Goal: Navigation & Orientation: Find specific page/section

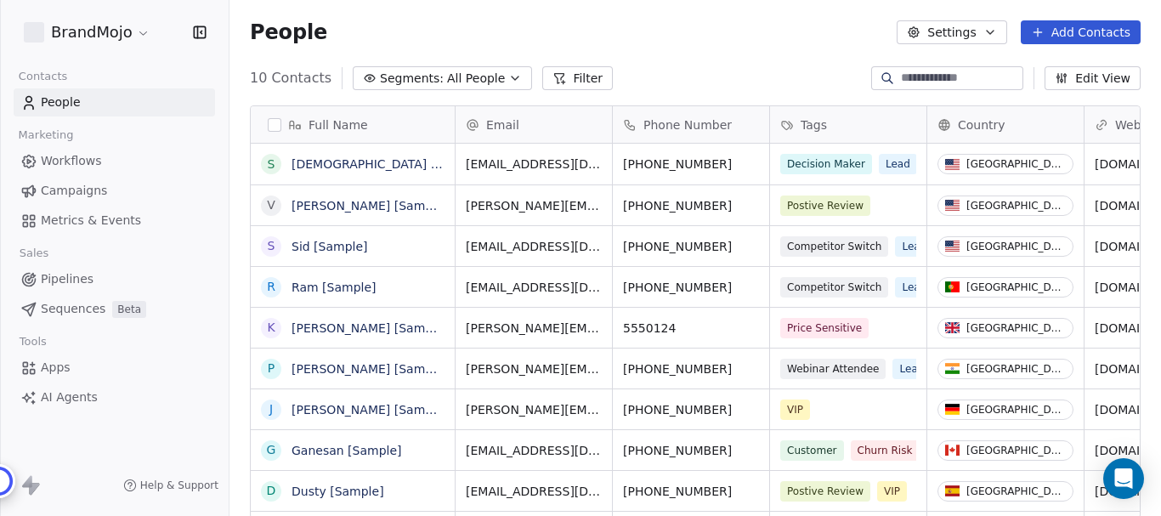
scroll to position [441, 918]
click at [138, 30] on html "BrandMojo Contacts People Marketing Workflows Campaigns Metrics & Events Sales …" at bounding box center [580, 258] width 1161 height 516
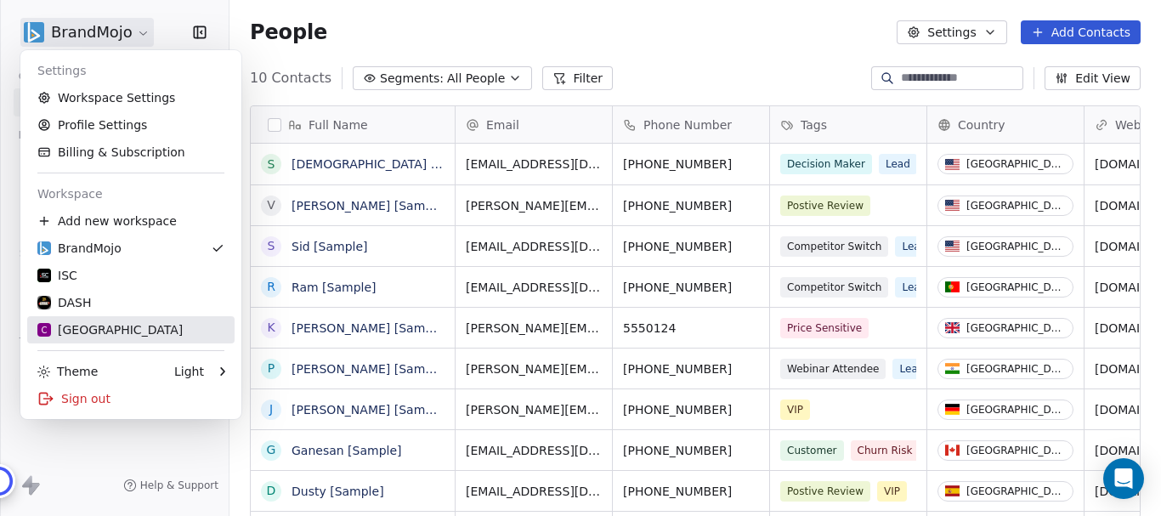
click at [135, 330] on div "C Chitrakoota School" at bounding box center [109, 329] width 145 height 17
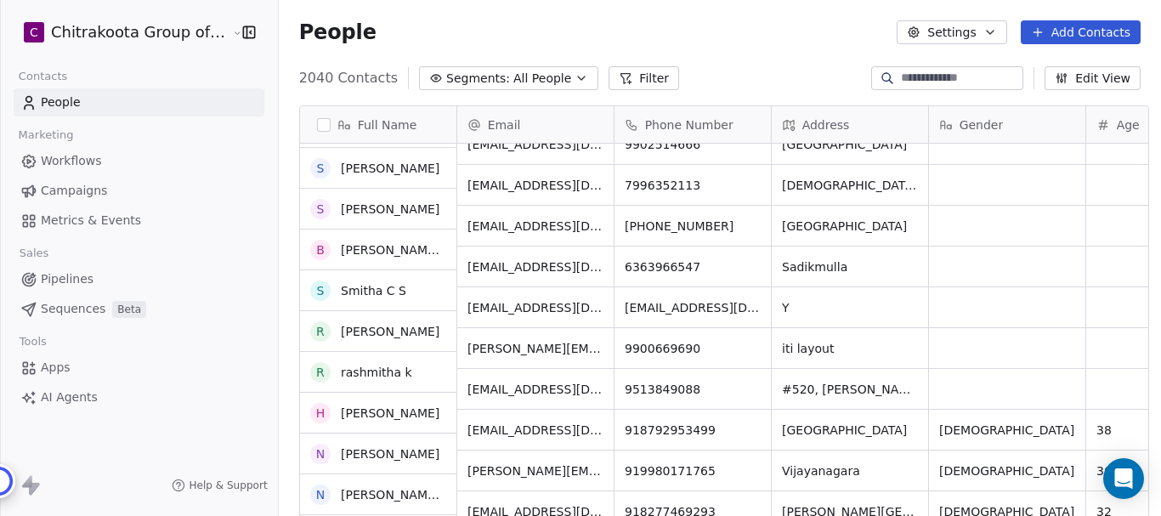
scroll to position [2549, 0]
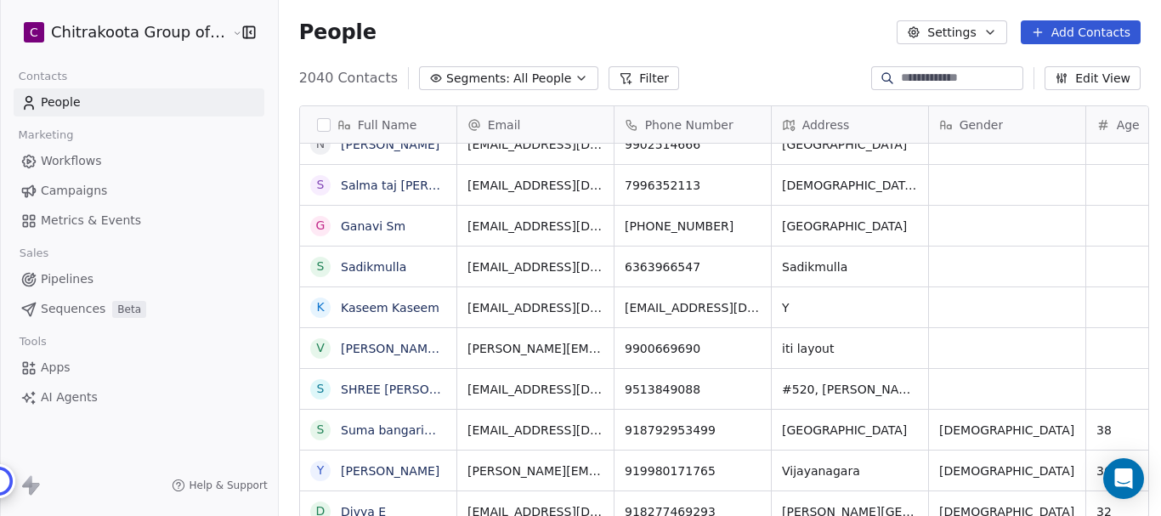
click at [78, 154] on span "Workflows" at bounding box center [71, 161] width 61 height 18
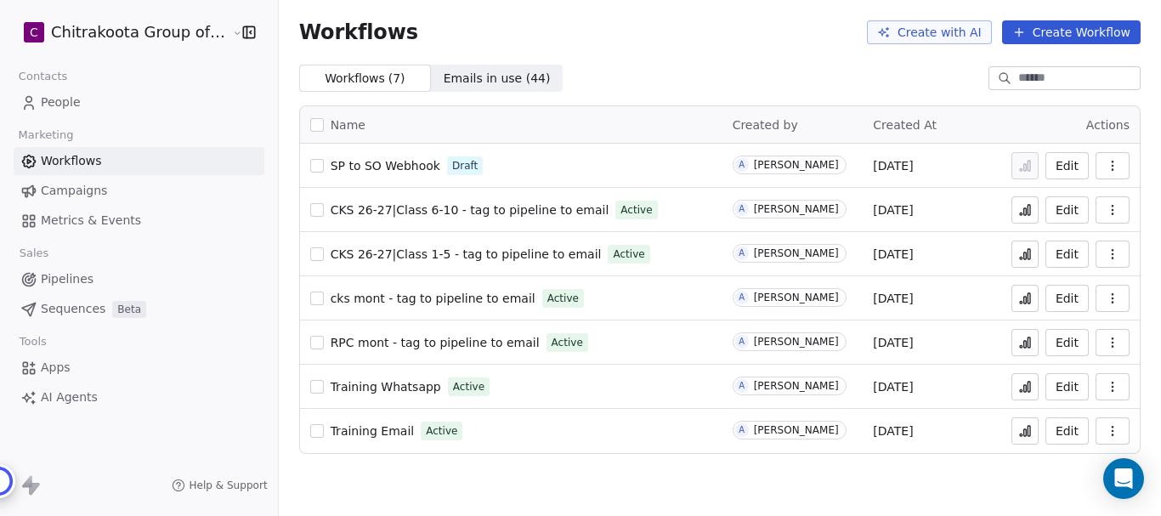
click at [114, 218] on span "Metrics & Events" at bounding box center [91, 221] width 100 height 18
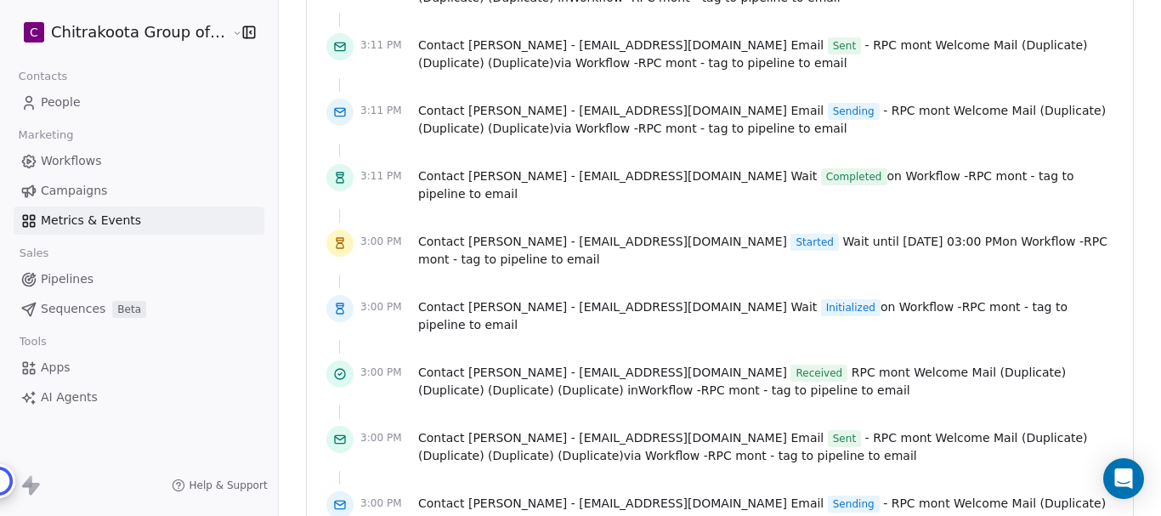
scroll to position [4089, 0]
